Goal: Task Accomplishment & Management: Manage account settings

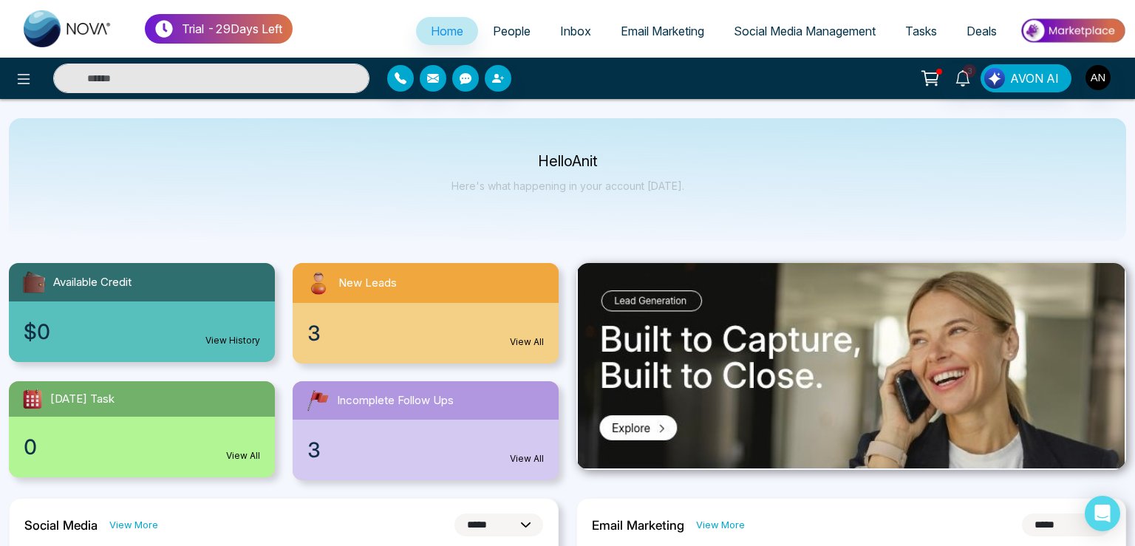
select select "*"
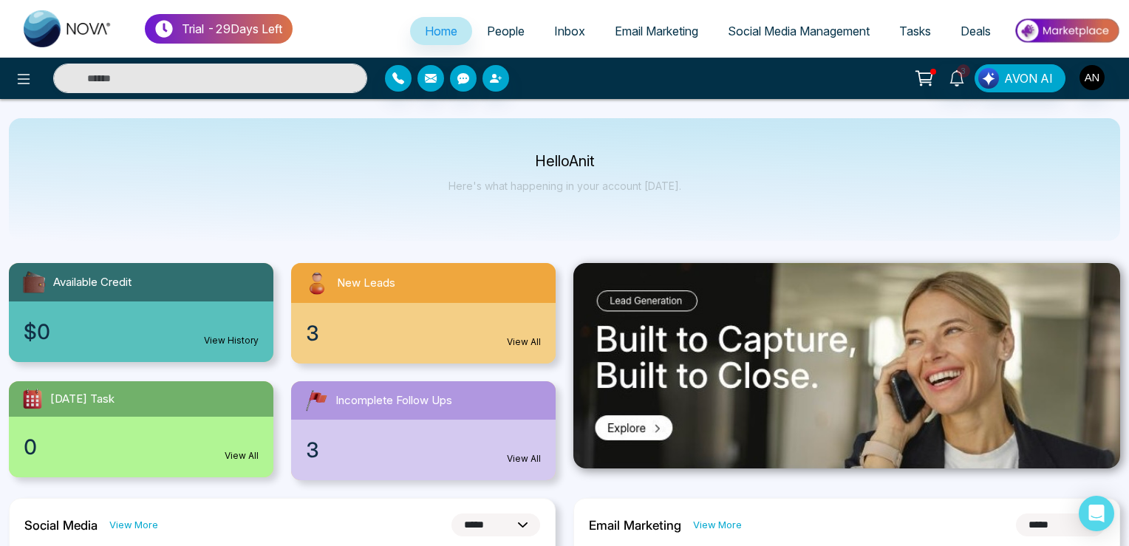
click at [1107, 84] on div "3 AVON AI" at bounding box center [893, 78] width 453 height 28
click at [1098, 79] on img "button" at bounding box center [1092, 77] width 25 height 25
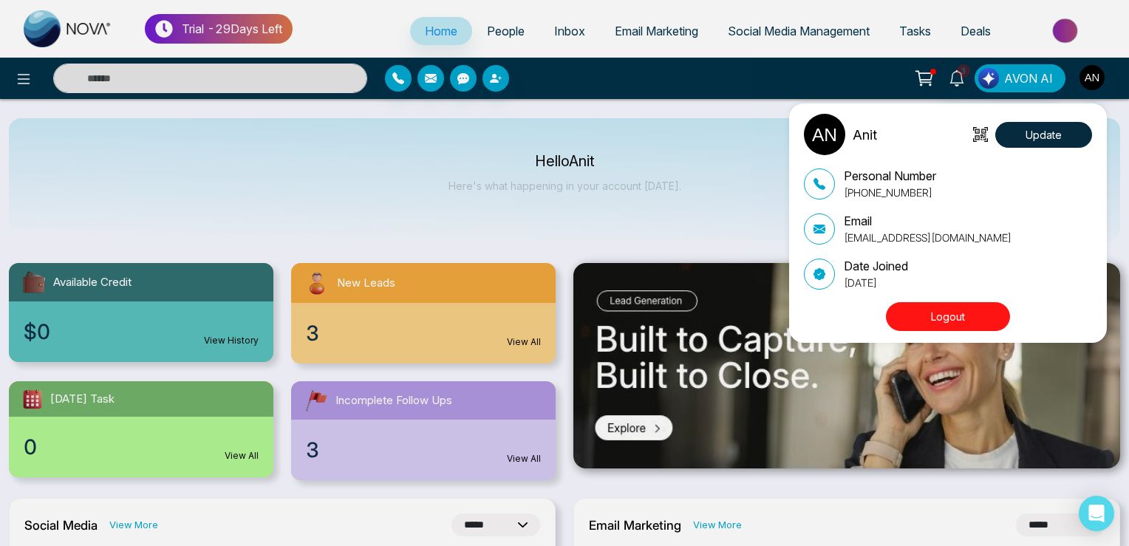
click at [20, 72] on div "Anit Update Personal Number +919930053035 Email anit+theme2@mmnovatech.com Date…" at bounding box center [564, 273] width 1129 height 546
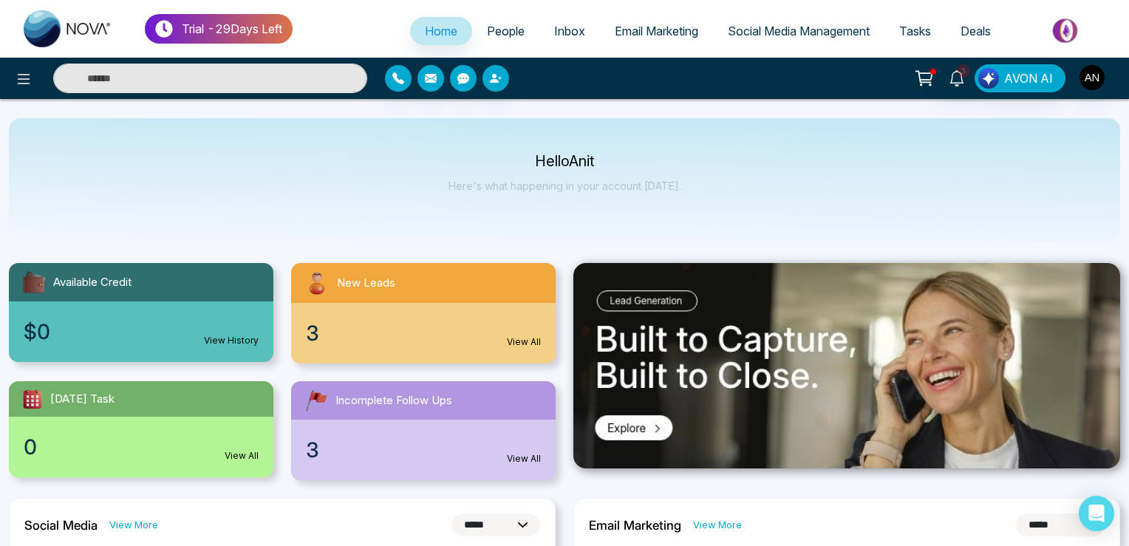
click at [20, 72] on icon at bounding box center [24, 79] width 18 height 18
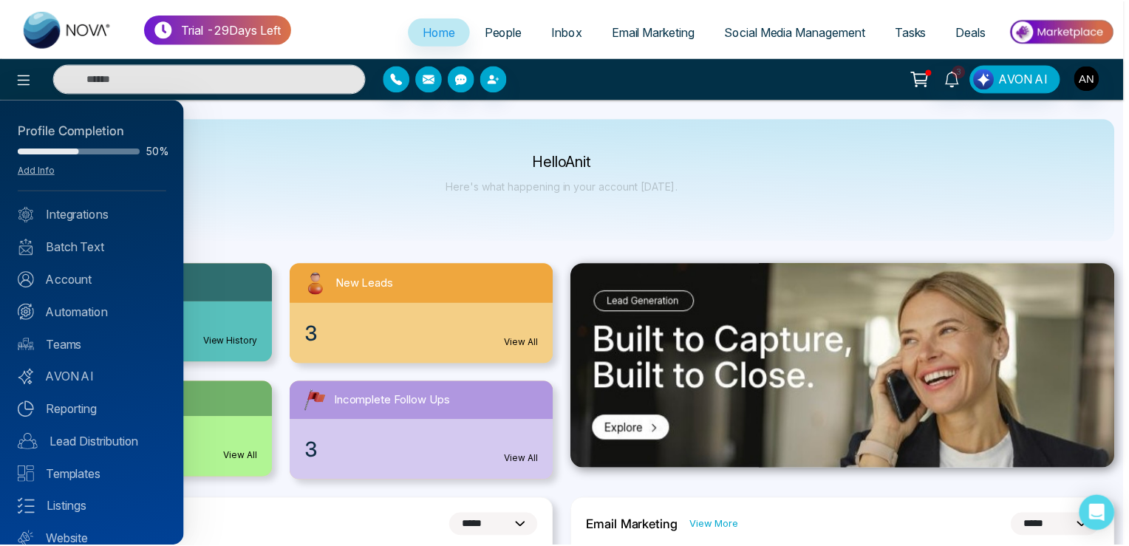
scroll to position [51, 0]
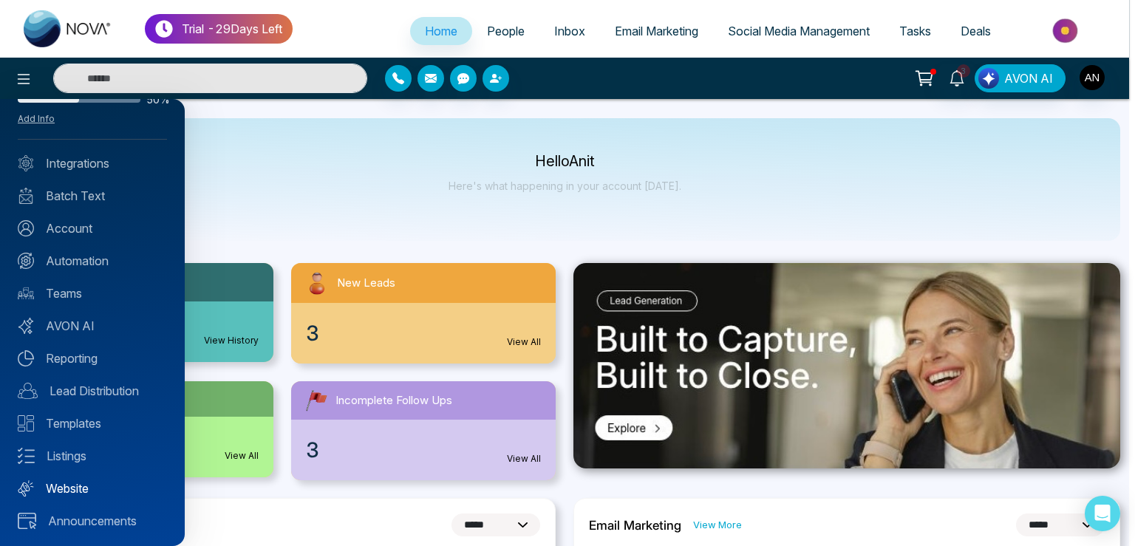
click at [74, 492] on link "Website" at bounding box center [92, 489] width 149 height 18
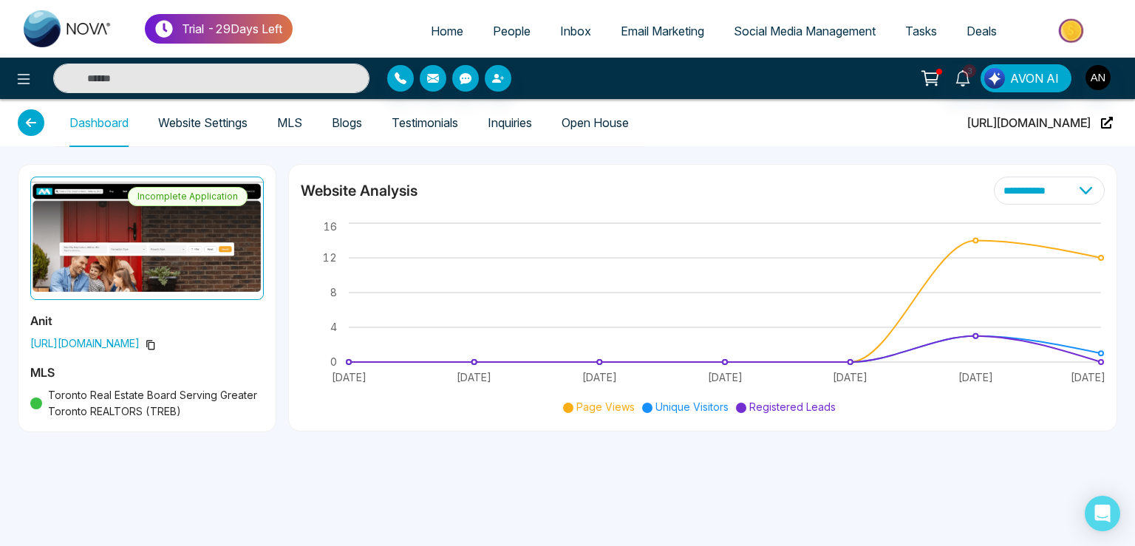
drag, startPoint x: 837, startPoint y: 120, endPoint x: 1083, endPoint y: 117, distance: 246.1
click at [1081, 117] on div "Dashboard Website Settings MLS Blogs Testimonials Inquiries Open House [URL][DO…" at bounding box center [568, 122] width 1100 height 47
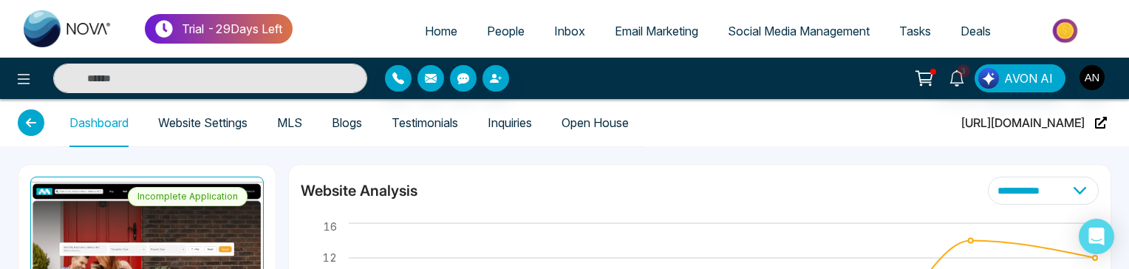
click at [515, 38] on link "People" at bounding box center [505, 31] width 67 height 28
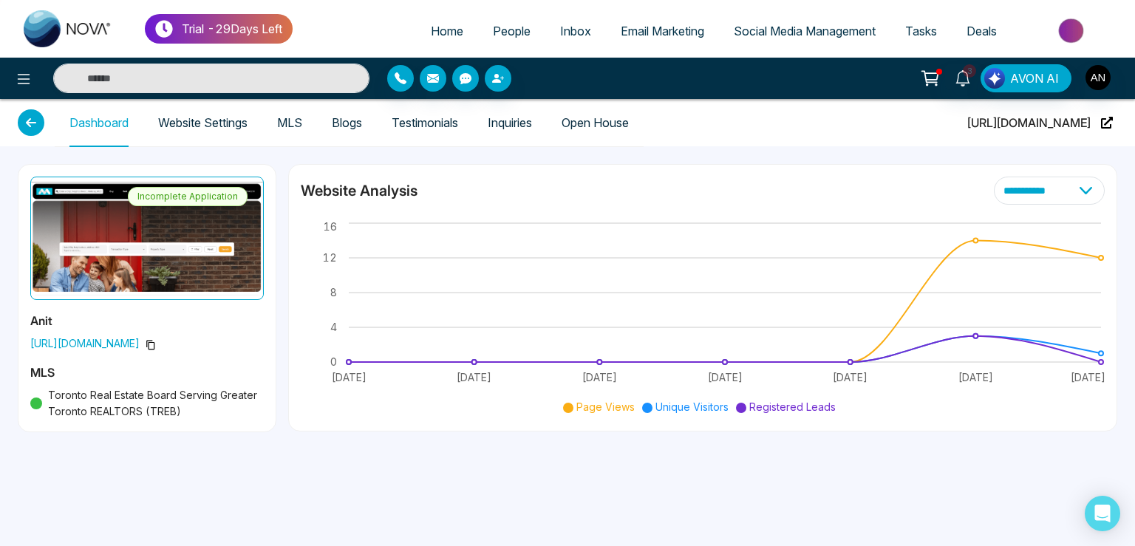
click at [224, 129] on link "Website Settings" at bounding box center [202, 123] width 89 height 13
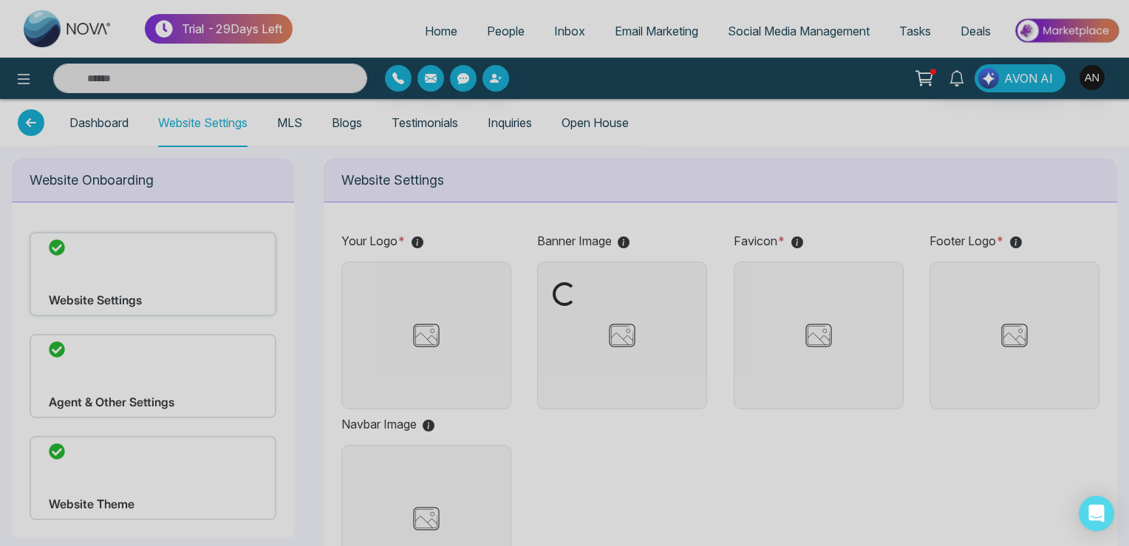
click at [115, 459] on div "Loading..." at bounding box center [564, 273] width 1129 height 546
type input "**********"
type input "******"
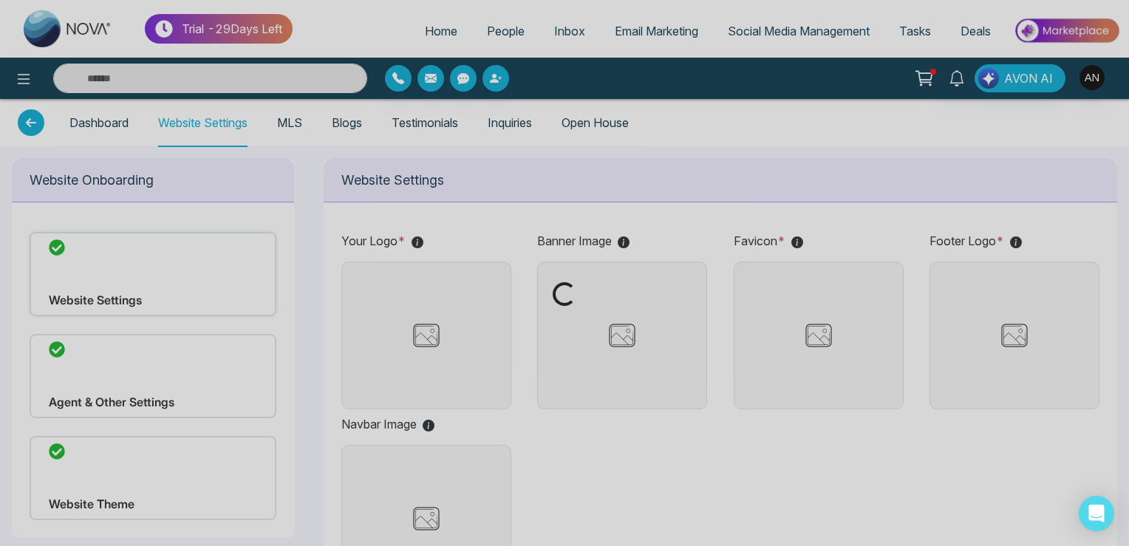
type input "**********"
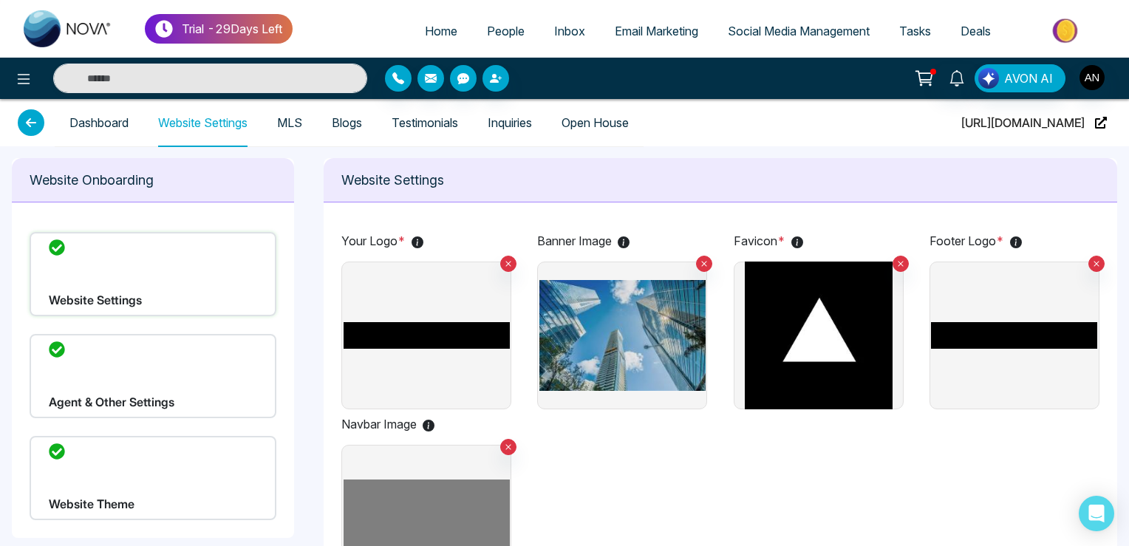
click at [123, 457] on div "Website Theme" at bounding box center [153, 478] width 247 height 84
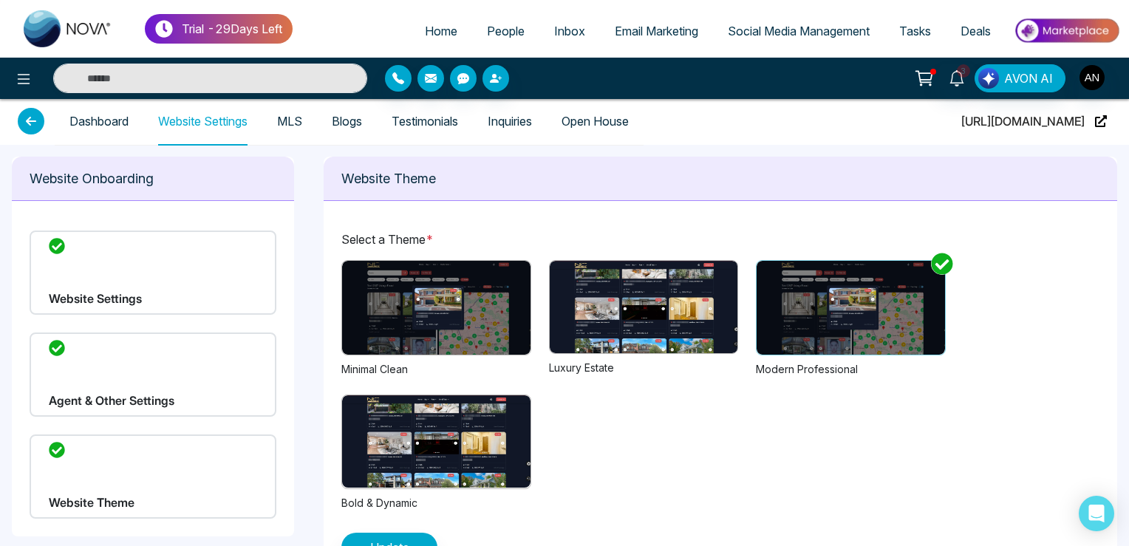
scroll to position [47, 0]
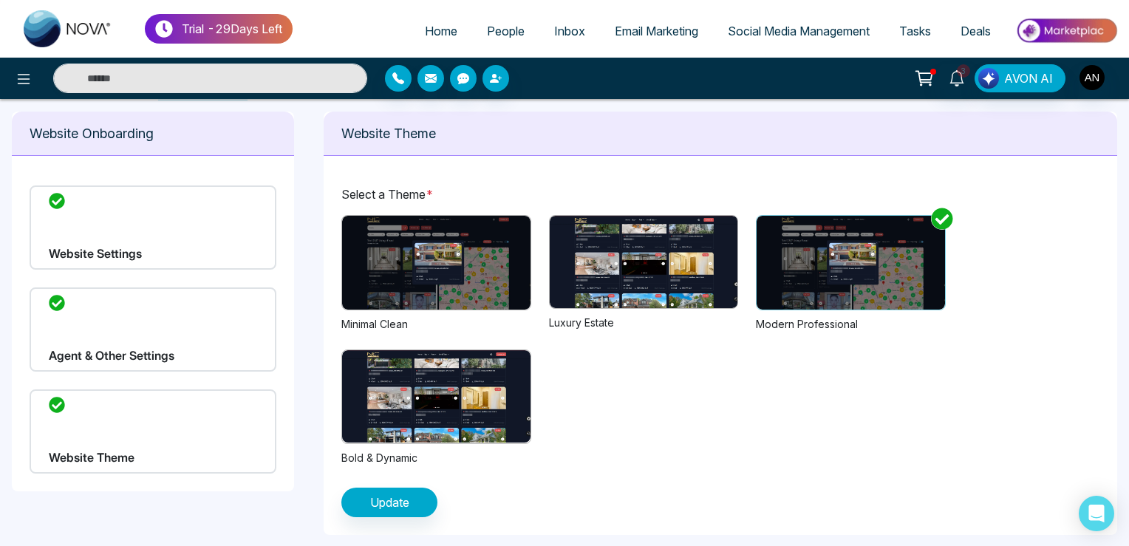
click at [445, 264] on img at bounding box center [436, 263] width 188 height 94
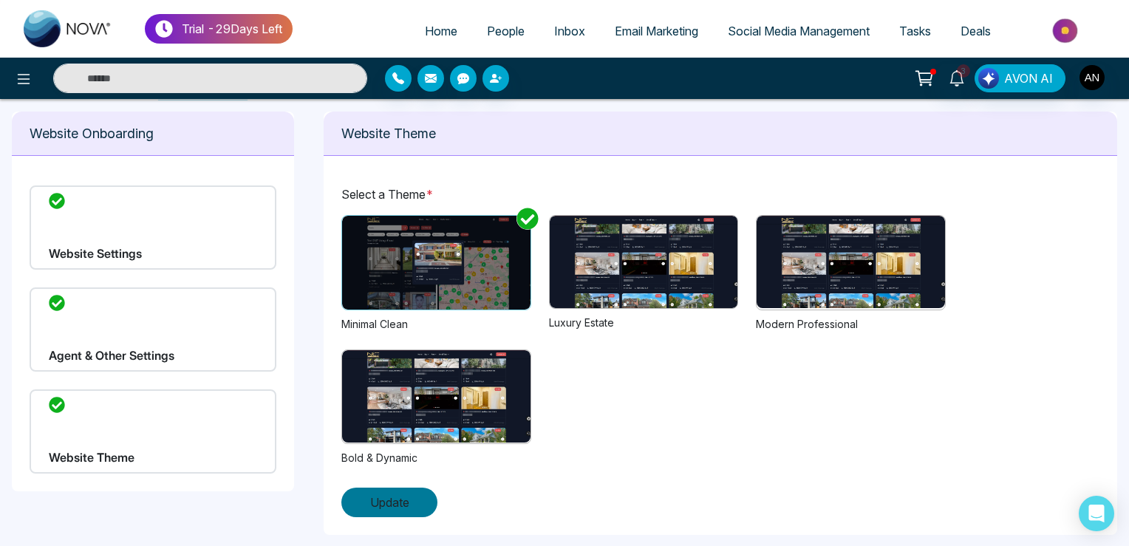
click at [395, 500] on span "Update" at bounding box center [389, 503] width 39 height 18
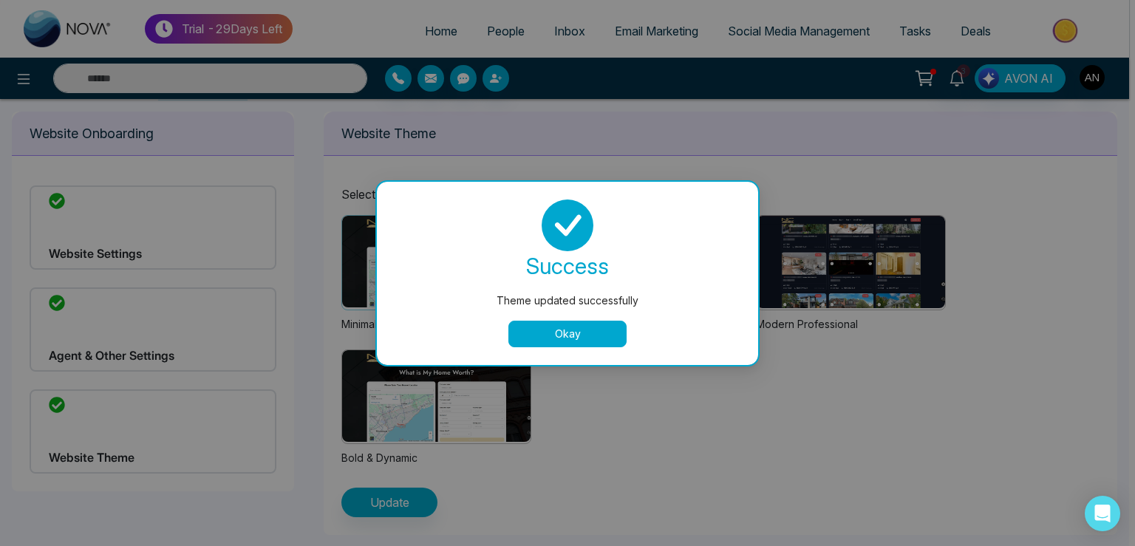
click at [562, 321] on button "Okay" at bounding box center [567, 334] width 118 height 27
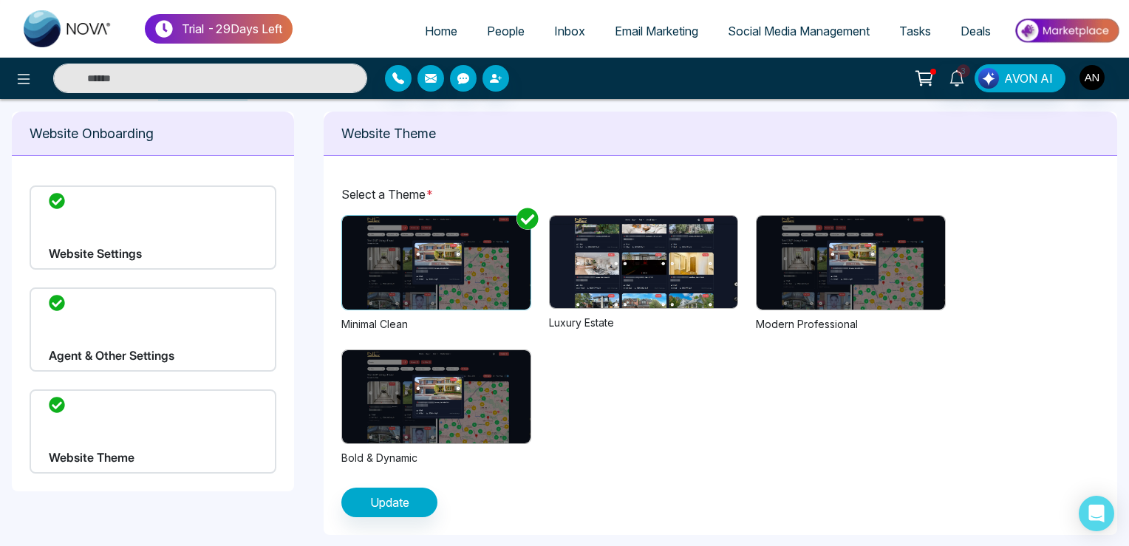
click at [566, 243] on img at bounding box center [644, 262] width 188 height 92
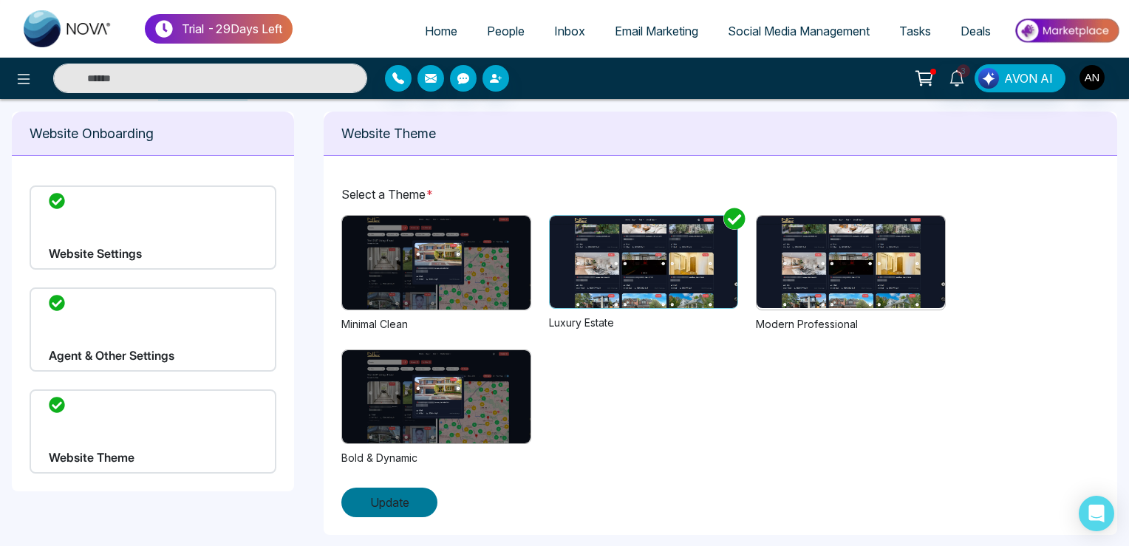
click at [399, 502] on span "Update" at bounding box center [389, 503] width 39 height 18
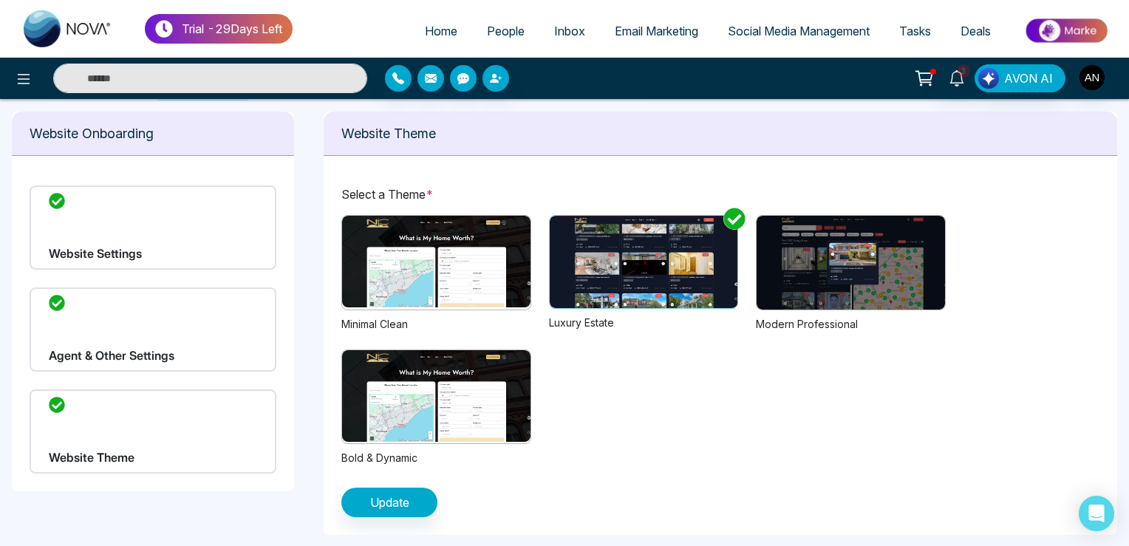
click at [442, 284] on img at bounding box center [436, 262] width 188 height 92
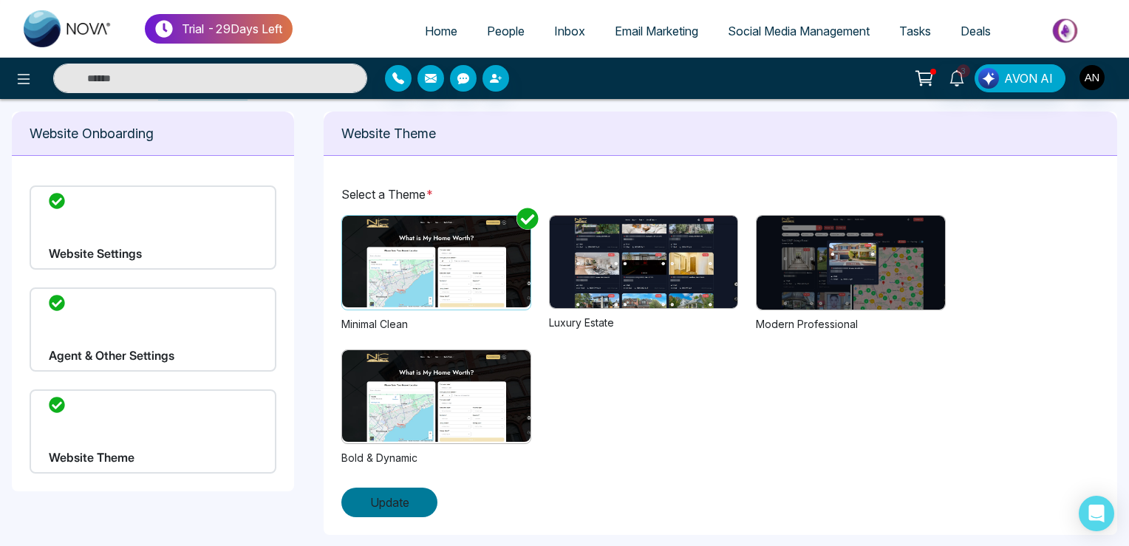
click at [398, 502] on span "Update" at bounding box center [389, 503] width 39 height 18
click at [698, 251] on img at bounding box center [644, 262] width 188 height 92
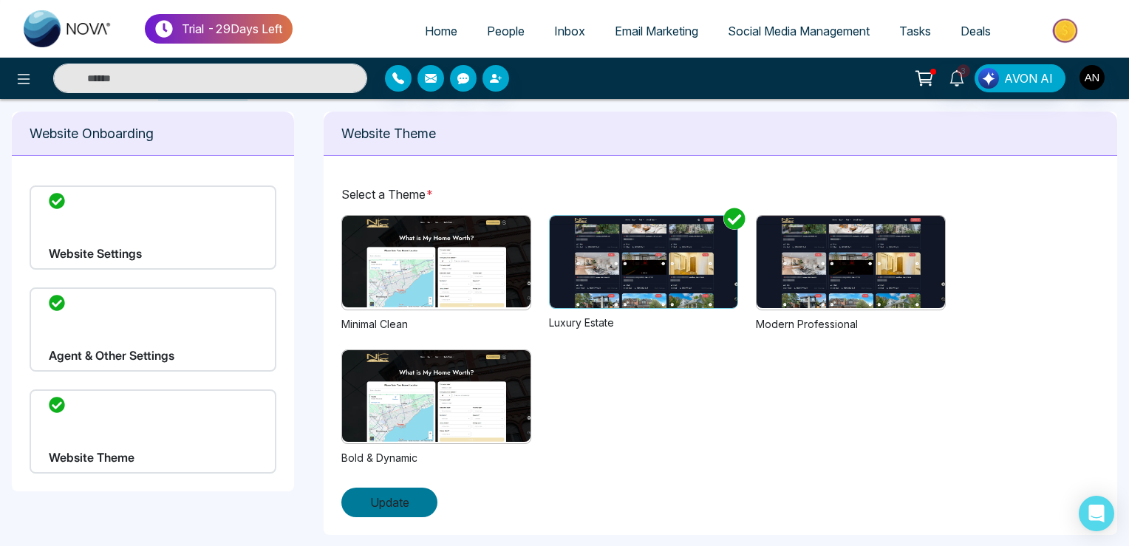
click at [393, 513] on button "Update" at bounding box center [389, 503] width 96 height 30
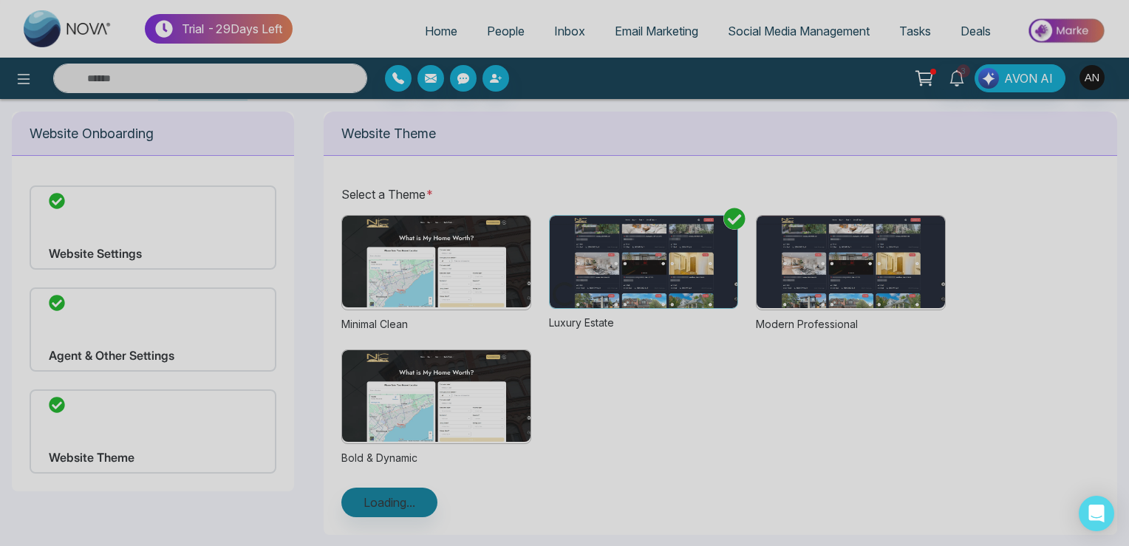
click at [393, 513] on div "Loading..." at bounding box center [564, 273] width 1129 height 546
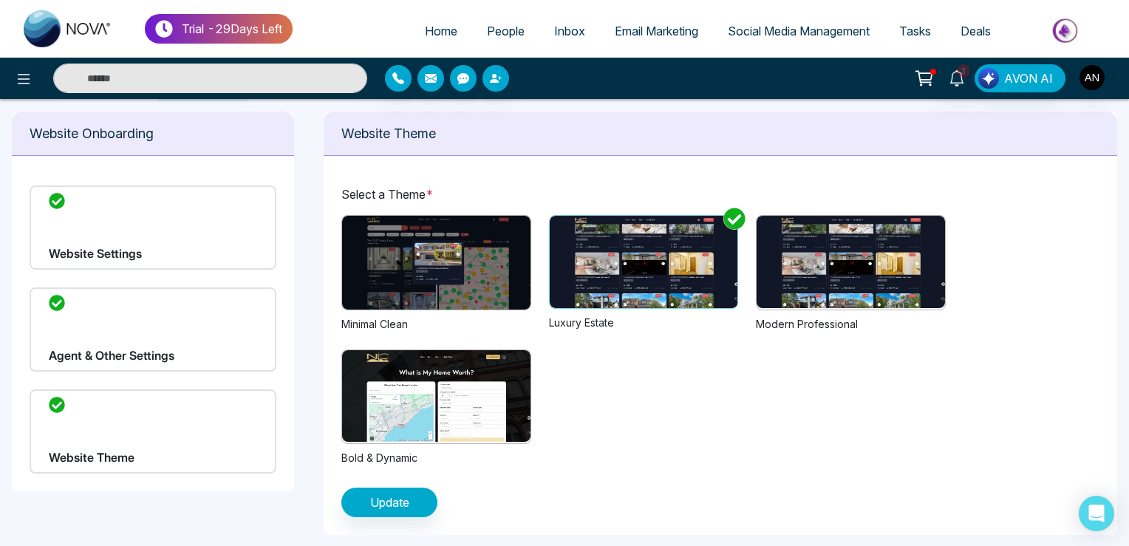
click at [817, 234] on img at bounding box center [851, 262] width 188 height 92
click at [400, 528] on div "Select a Theme * Previous Next 1 2 Minimal Clean Previous Next 1 2 3 Luxury Est…" at bounding box center [721, 351] width 794 height 367
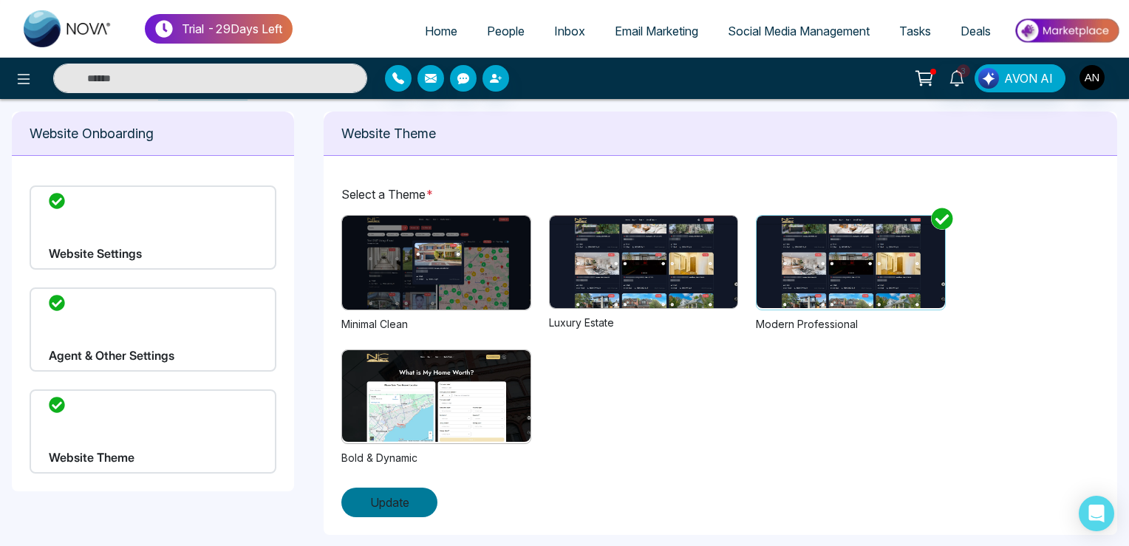
click at [405, 505] on span "Update" at bounding box center [389, 503] width 39 height 18
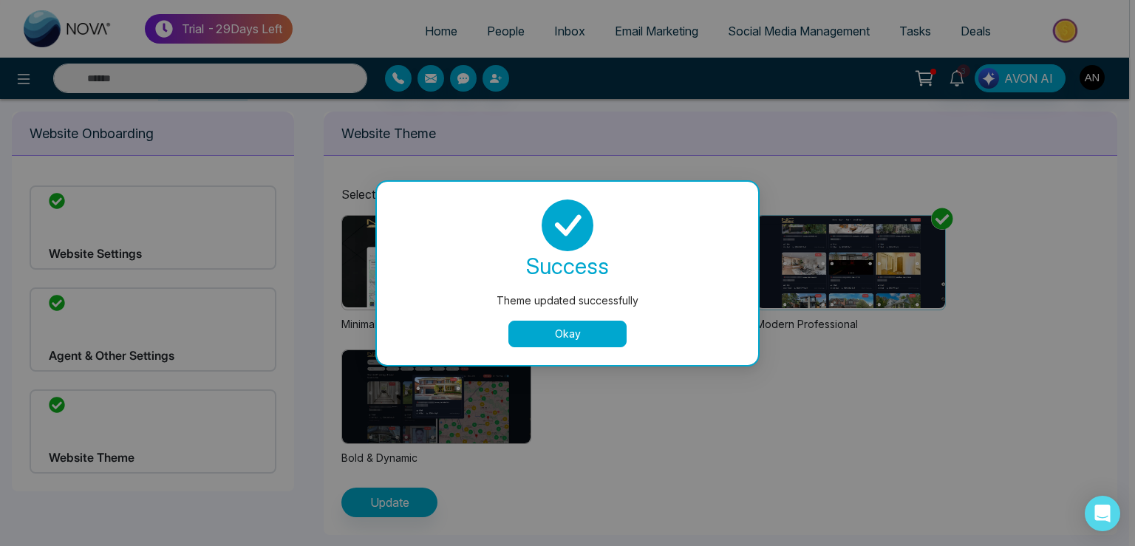
click at [569, 330] on button "Okay" at bounding box center [567, 334] width 118 height 27
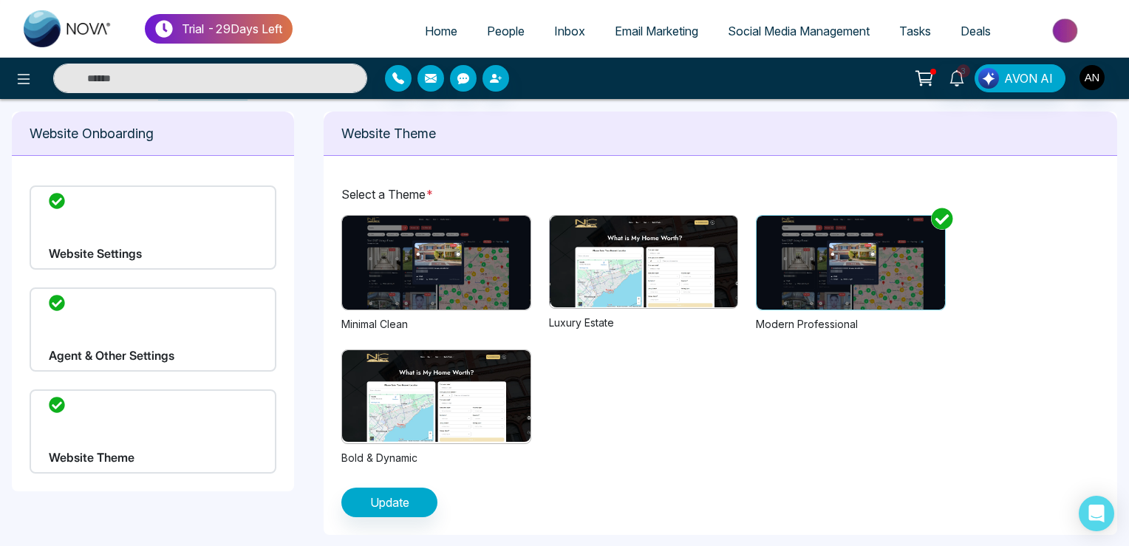
click at [610, 262] on img at bounding box center [645, 262] width 188 height 92
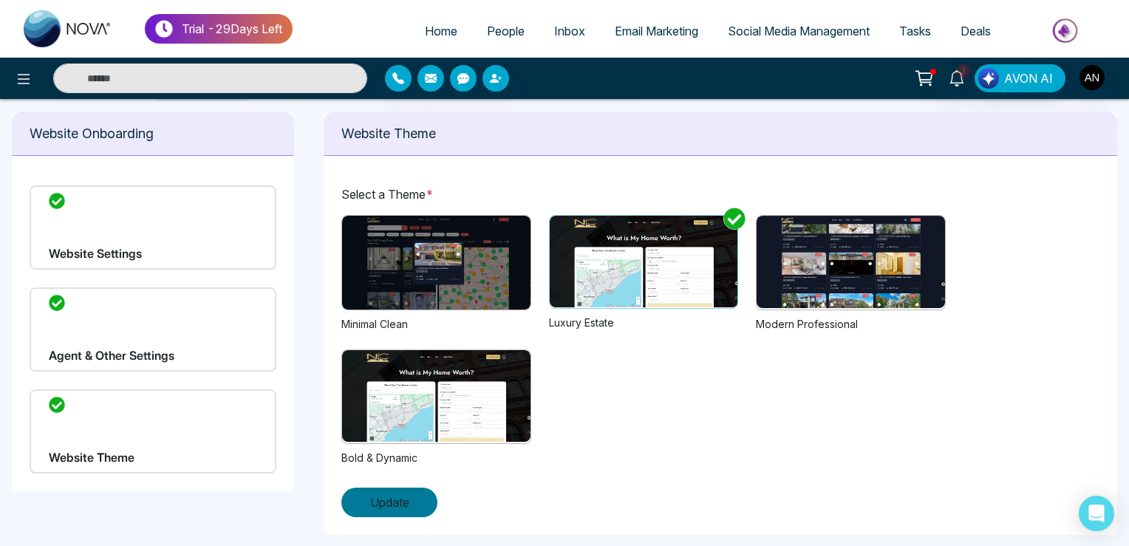
click at [392, 498] on span "Update" at bounding box center [389, 503] width 39 height 18
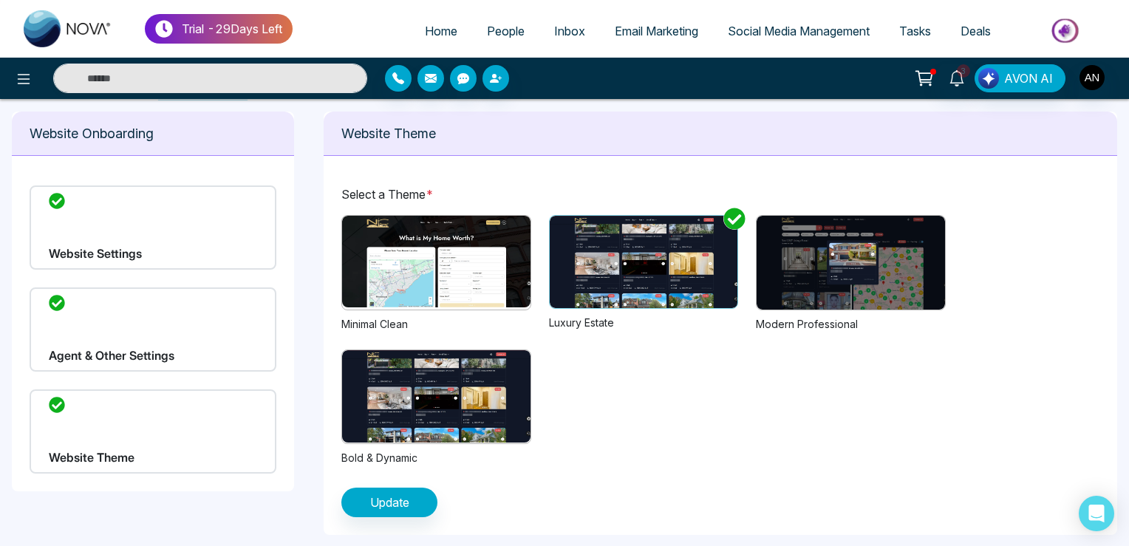
click at [509, 39] on link "People" at bounding box center [505, 31] width 67 height 28
